Goal: Transaction & Acquisition: Book appointment/travel/reservation

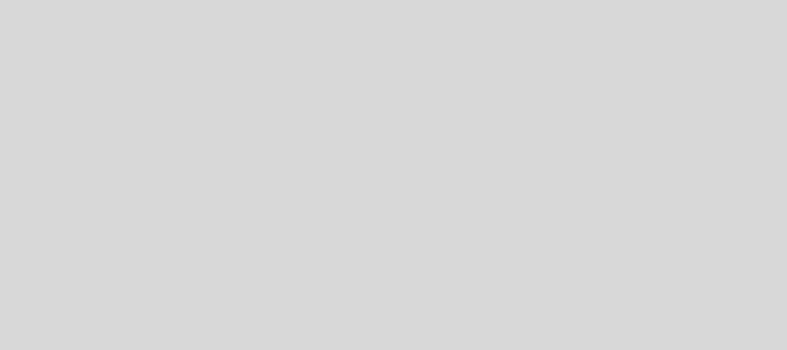
select select "es"
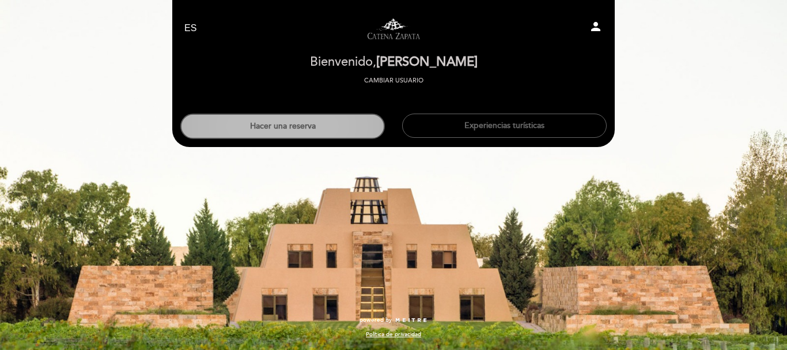
click at [347, 125] on button "Hacer una reserva" at bounding box center [282, 126] width 205 height 25
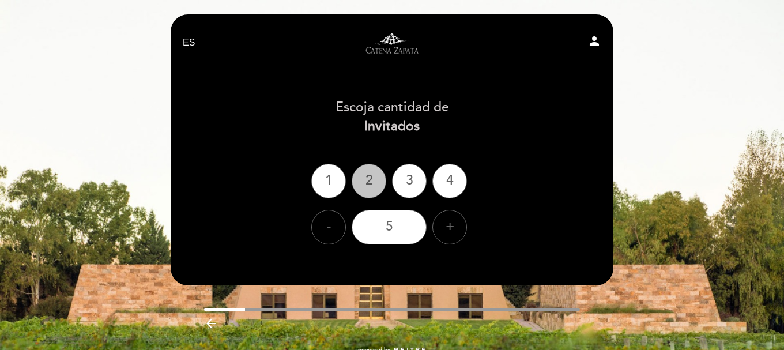
click at [376, 189] on div "2" at bounding box center [369, 181] width 35 height 35
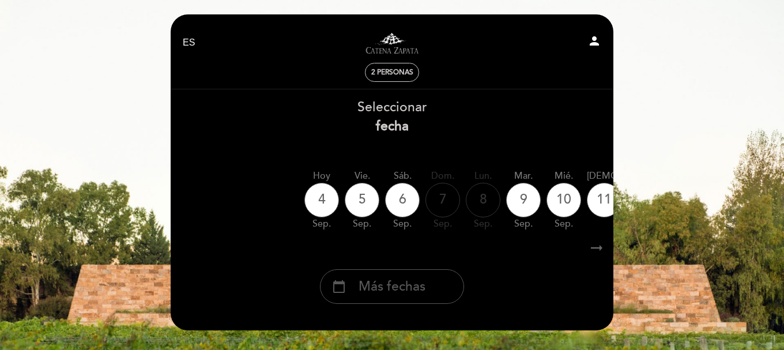
click at [411, 289] on span "Más fechas" at bounding box center [391, 286] width 67 height 19
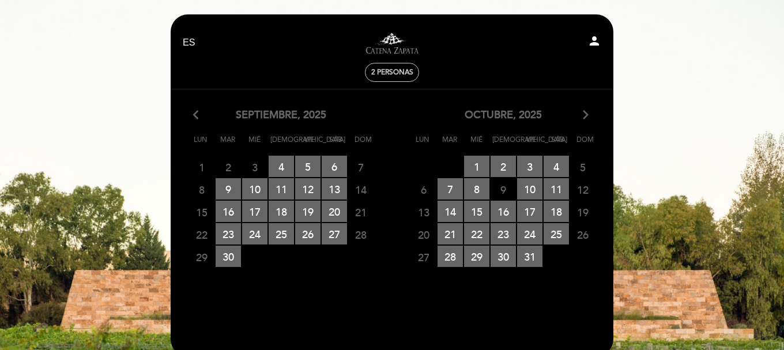
click at [586, 116] on icon "arrow_forward_ios" at bounding box center [585, 115] width 10 height 15
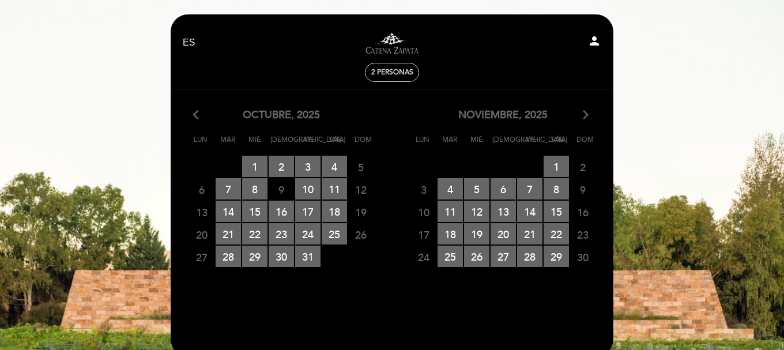
click at [586, 116] on icon "arrow_forward_ios" at bounding box center [585, 115] width 10 height 15
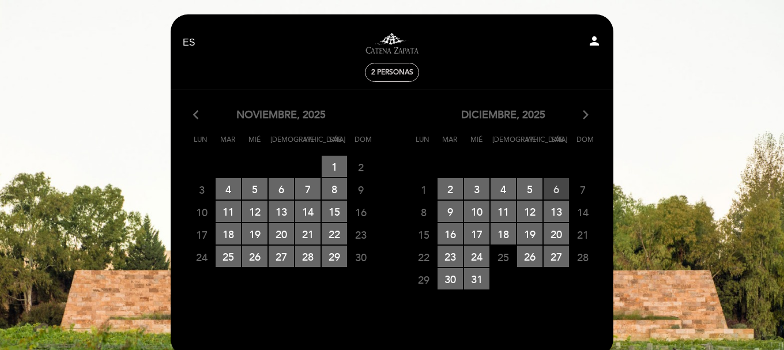
click at [556, 192] on span "6 RESERVAS DISPONIBLES" at bounding box center [555, 188] width 25 height 21
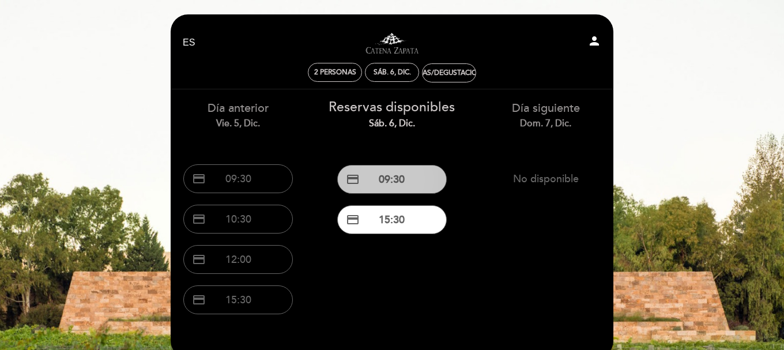
click at [385, 191] on button "credit_card 09:30" at bounding box center [391, 179] width 109 height 29
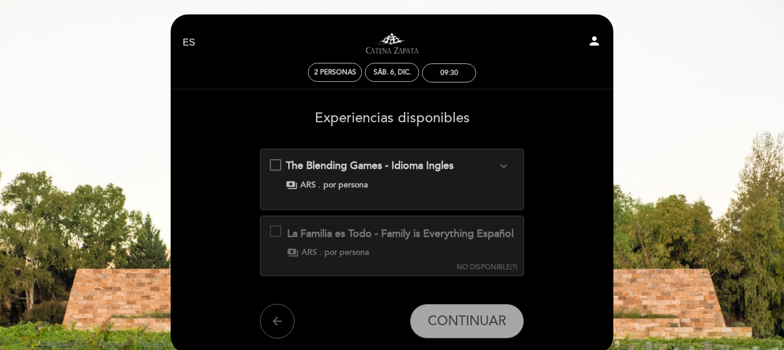
click at [455, 172] on div "The Blending Games - Idioma Ingles expand_more" at bounding box center [391, 165] width 211 height 15
